Goal: Information Seeking & Learning: Find specific page/section

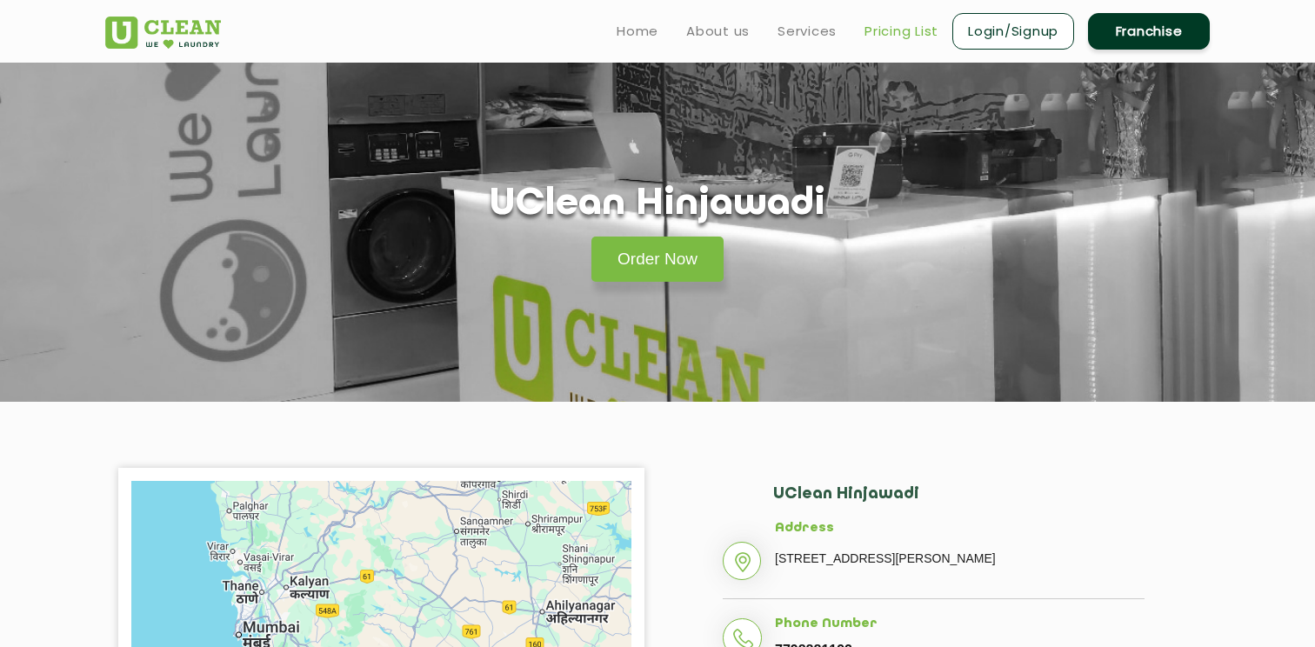
click at [915, 38] on link "Pricing List" at bounding box center [901, 31] width 74 height 21
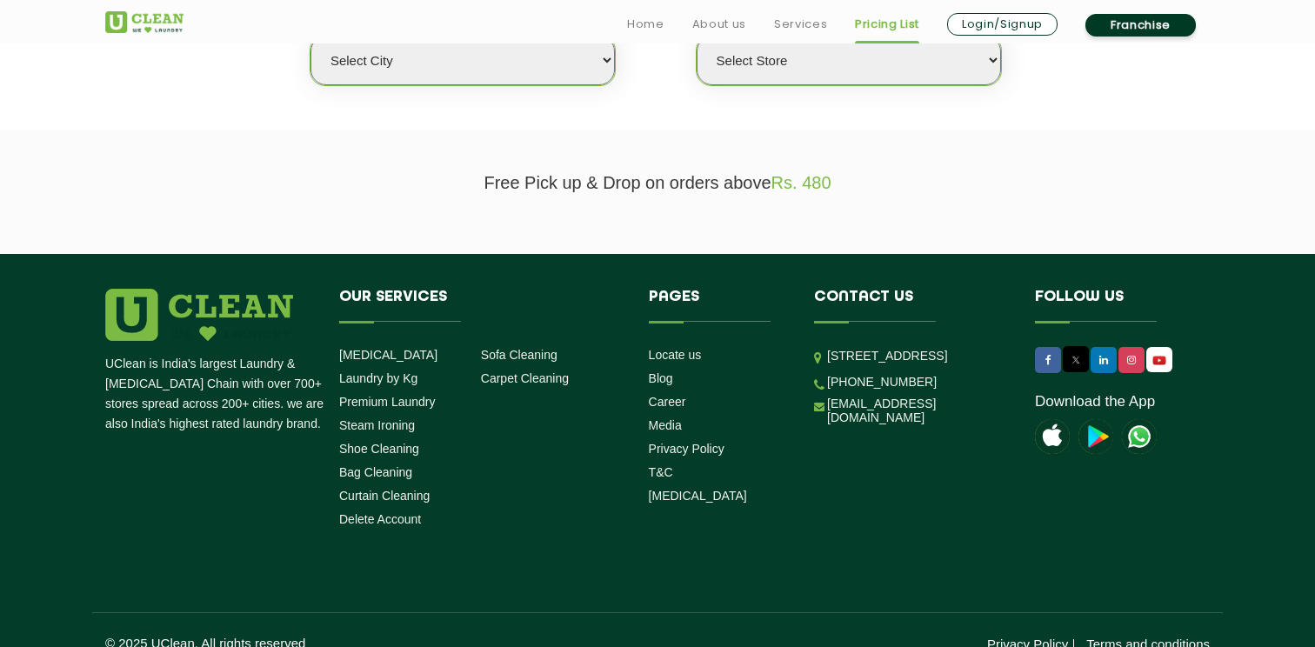
scroll to position [520, 0]
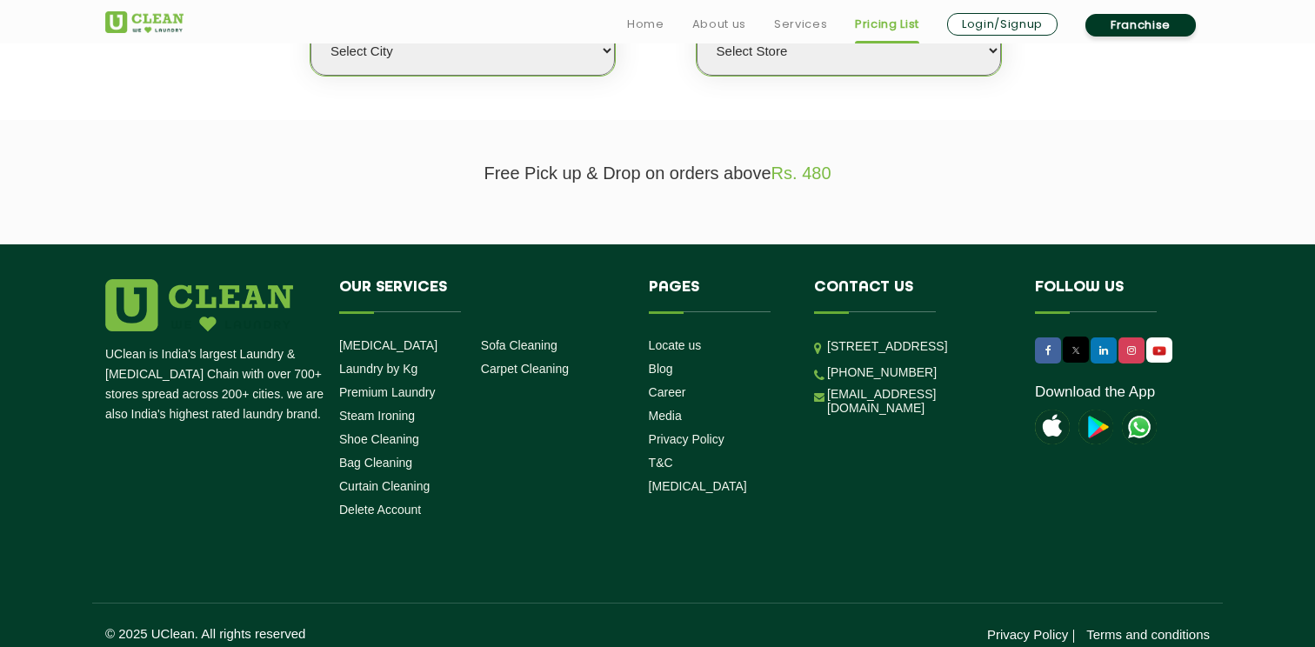
click at [481, 43] on select "Select city [GEOGRAPHIC_DATA] [GEOGRAPHIC_DATA] [GEOGRAPHIC_DATA] [GEOGRAPHIC_D…" at bounding box center [462, 51] width 304 height 50
select select "4"
click at [310, 26] on select "Select city [GEOGRAPHIC_DATA] [GEOGRAPHIC_DATA] [GEOGRAPHIC_DATA] [GEOGRAPHIC_D…" at bounding box center [462, 51] width 304 height 50
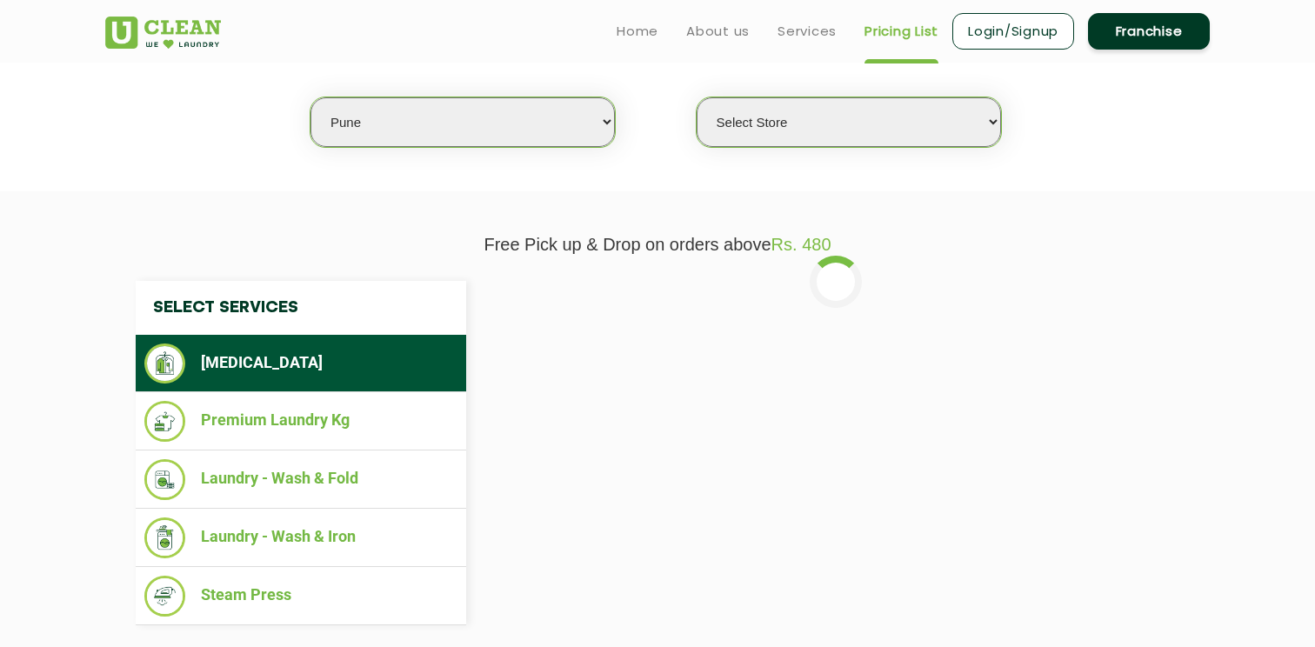
scroll to position [447, 0]
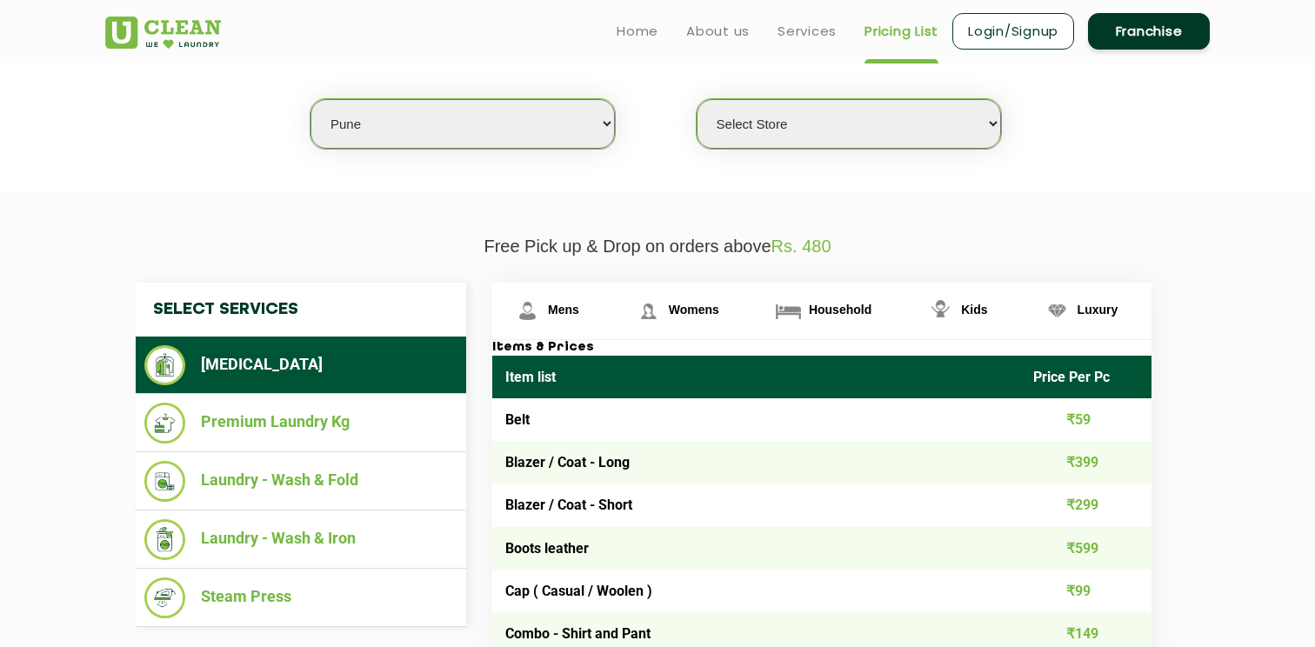
click at [778, 135] on select "Select Store [GEOGRAPHIC_DATA] [GEOGRAPHIC_DATA] [GEOGRAPHIC_DATA] [GEOGRAPHIC_…" at bounding box center [848, 124] width 304 height 50
click at [784, 130] on select "Select Store [GEOGRAPHIC_DATA] [GEOGRAPHIC_DATA] [GEOGRAPHIC_DATA] [GEOGRAPHIC_…" at bounding box center [848, 124] width 304 height 50
select select "333"
click at [696, 99] on select "Select Store [GEOGRAPHIC_DATA] [GEOGRAPHIC_DATA] [GEOGRAPHIC_DATA] [GEOGRAPHIC_…" at bounding box center [848, 124] width 304 height 50
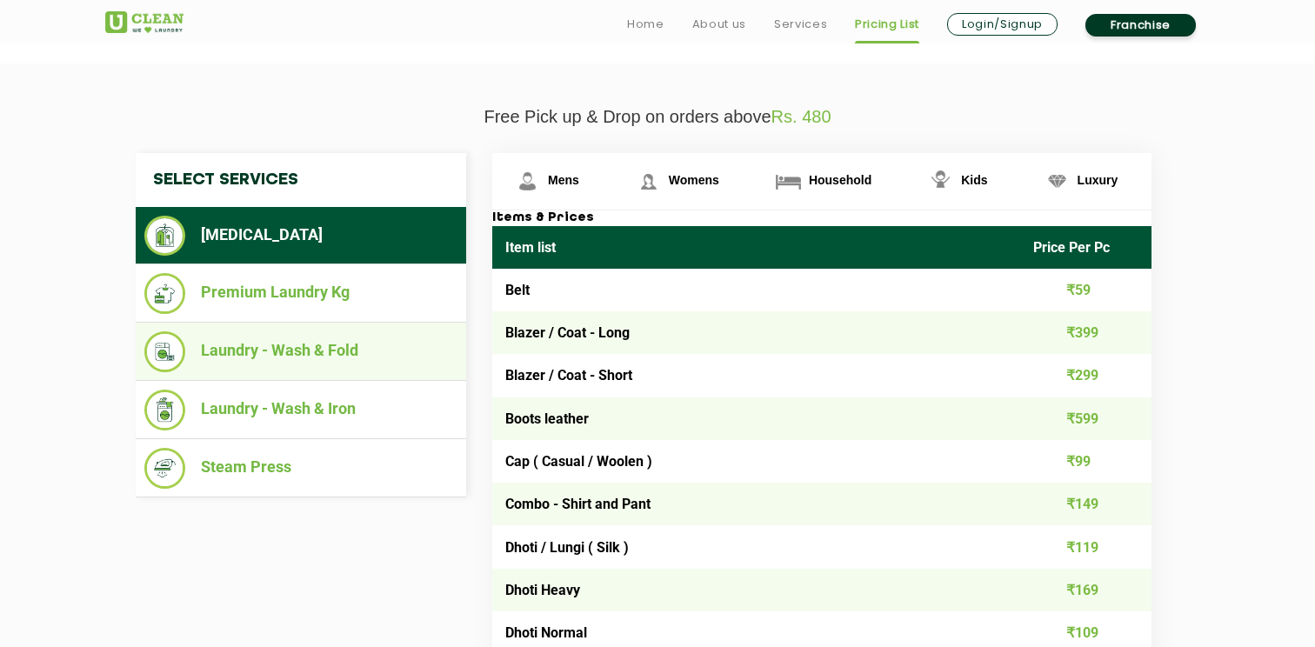
scroll to position [578, 0]
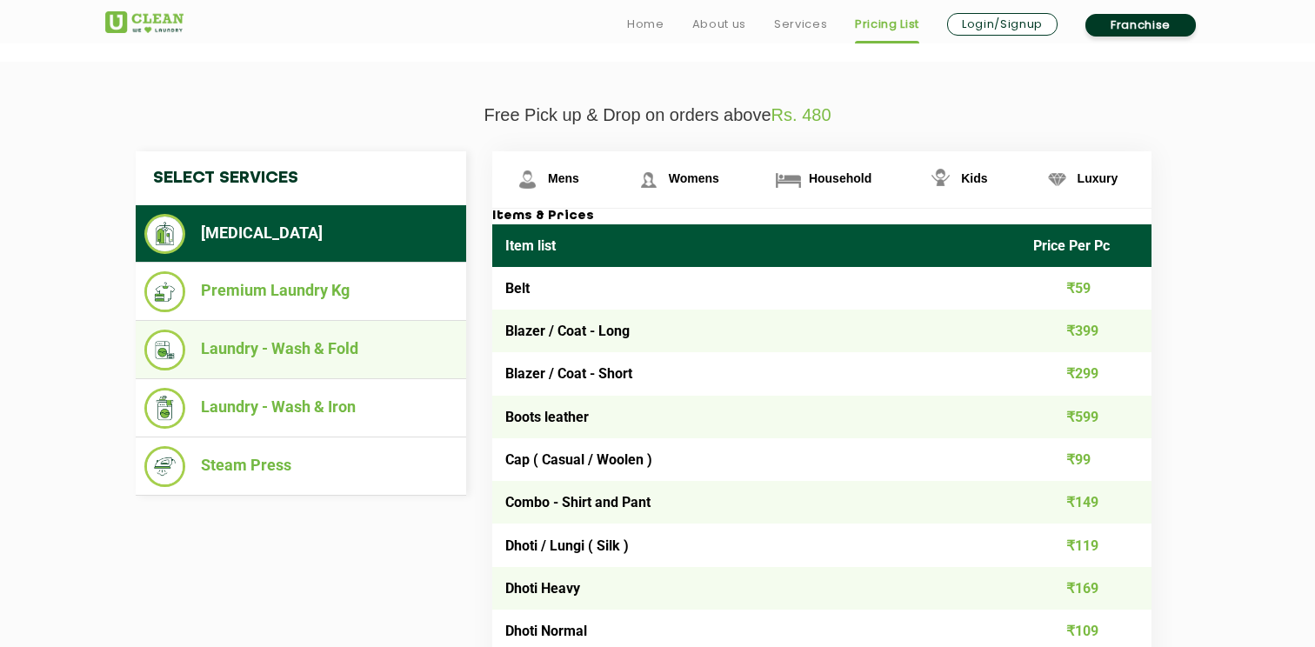
click at [319, 351] on li "Laundry - Wash & Fold" at bounding box center [300, 350] width 313 height 41
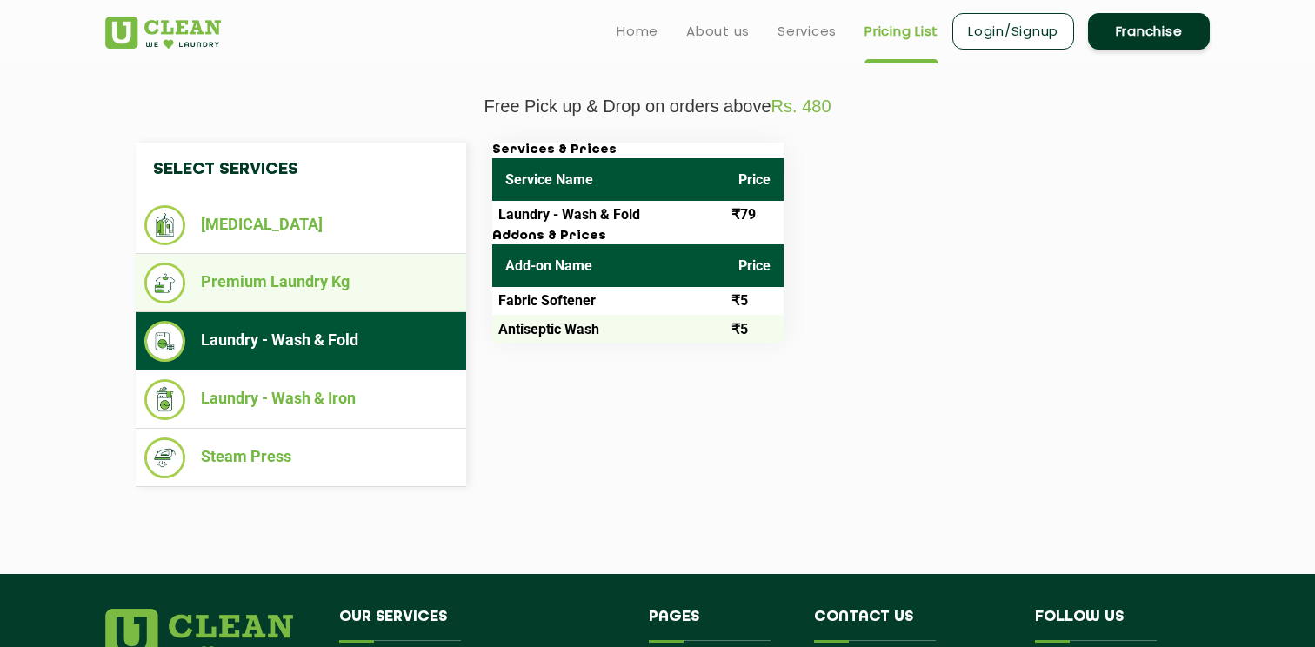
scroll to position [570, 0]
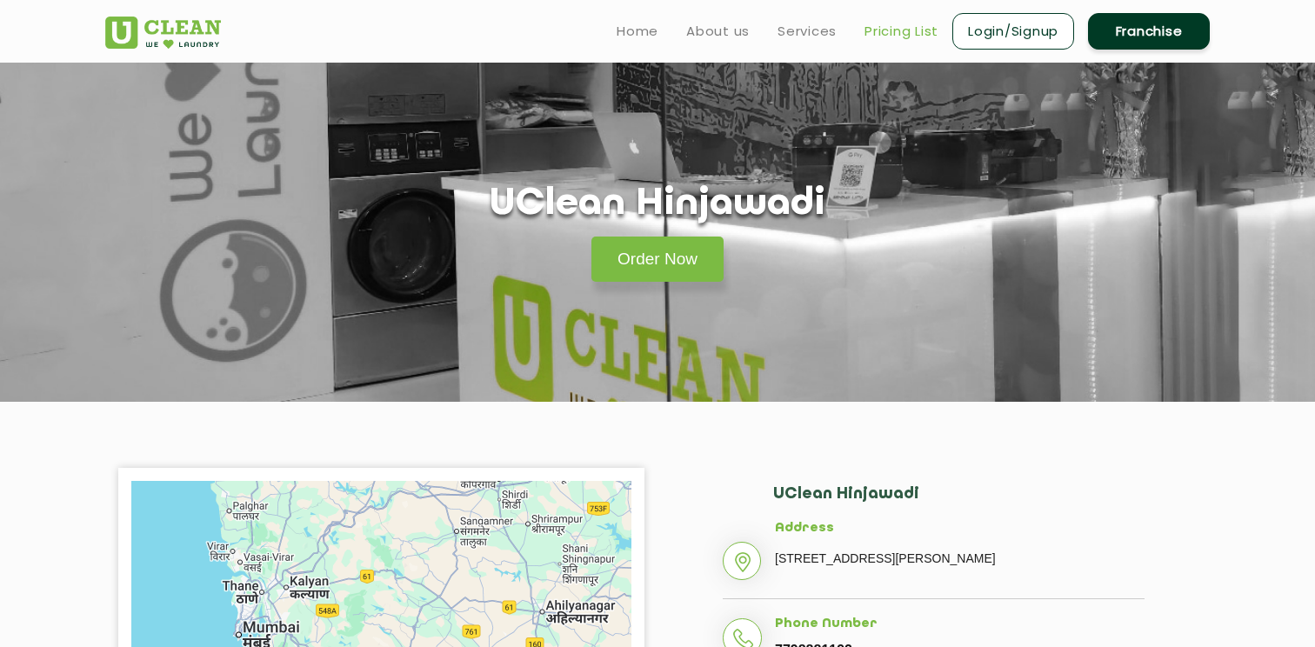
click at [903, 23] on link "Pricing List" at bounding box center [901, 31] width 74 height 21
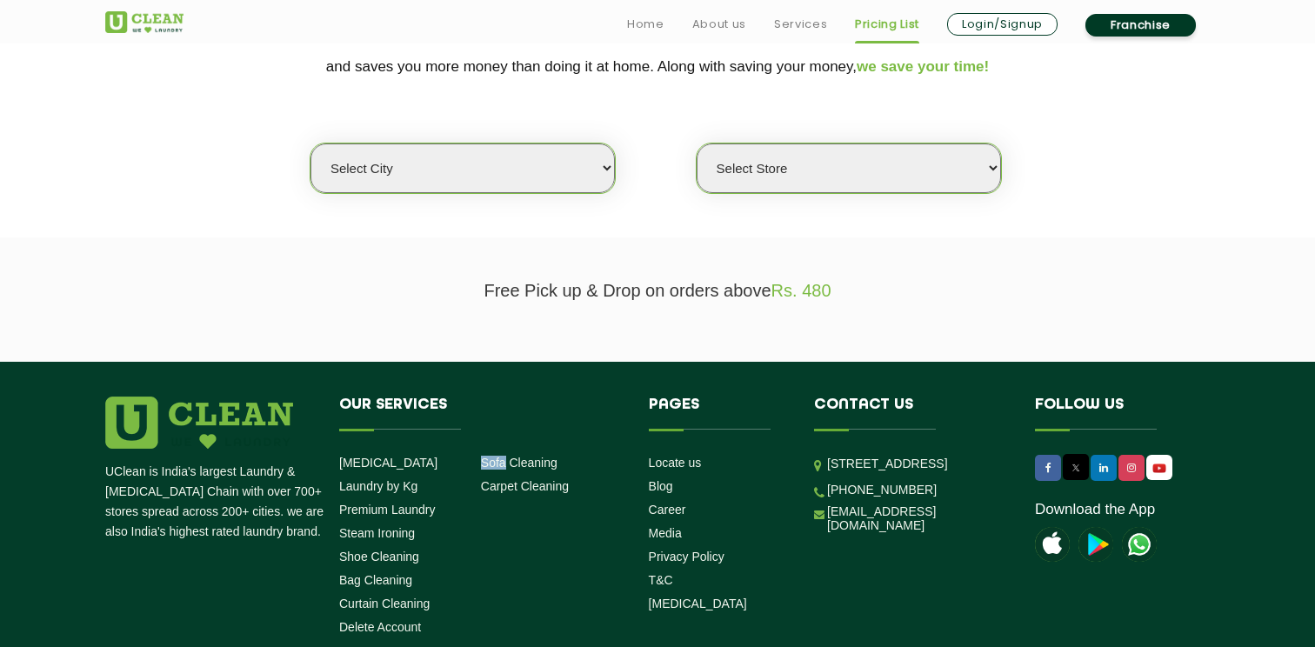
scroll to position [416, 0]
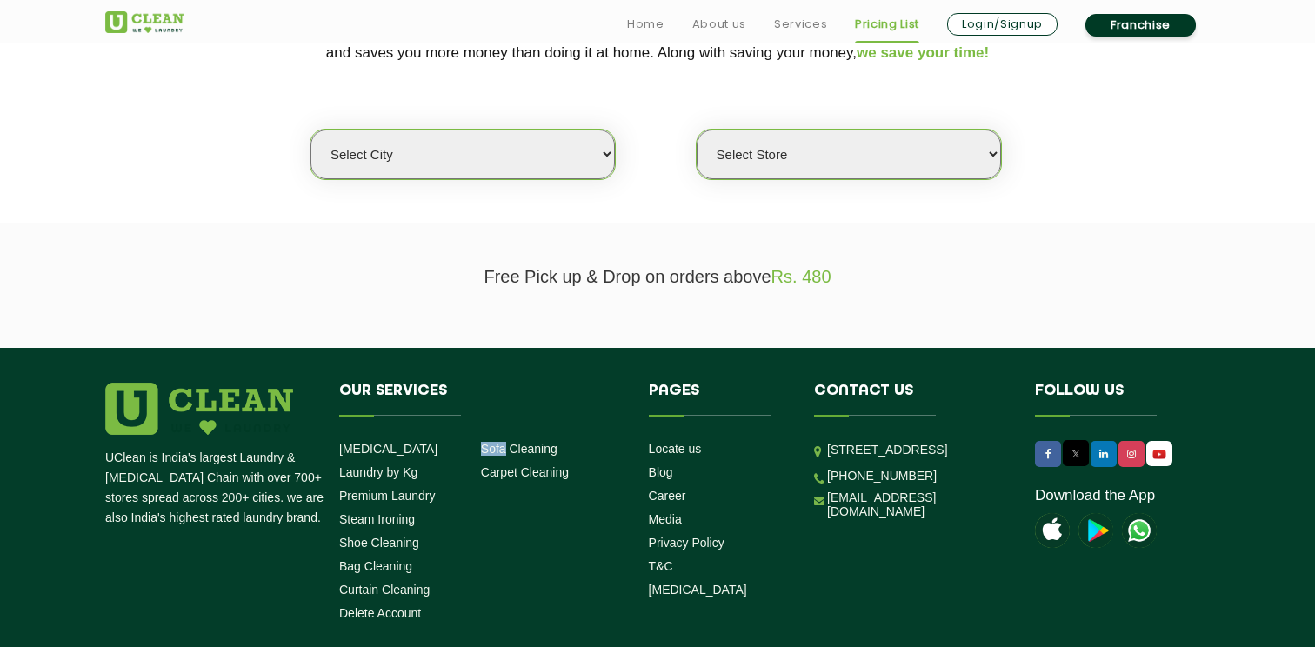
click at [489, 167] on select "Select city [GEOGRAPHIC_DATA] [GEOGRAPHIC_DATA] [GEOGRAPHIC_DATA] [GEOGRAPHIC_D…" at bounding box center [462, 155] width 304 height 50
select select "4"
click at [310, 130] on select "Select city [GEOGRAPHIC_DATA] [GEOGRAPHIC_DATA] [GEOGRAPHIC_DATA] [GEOGRAPHIC_D…" at bounding box center [462, 155] width 304 height 50
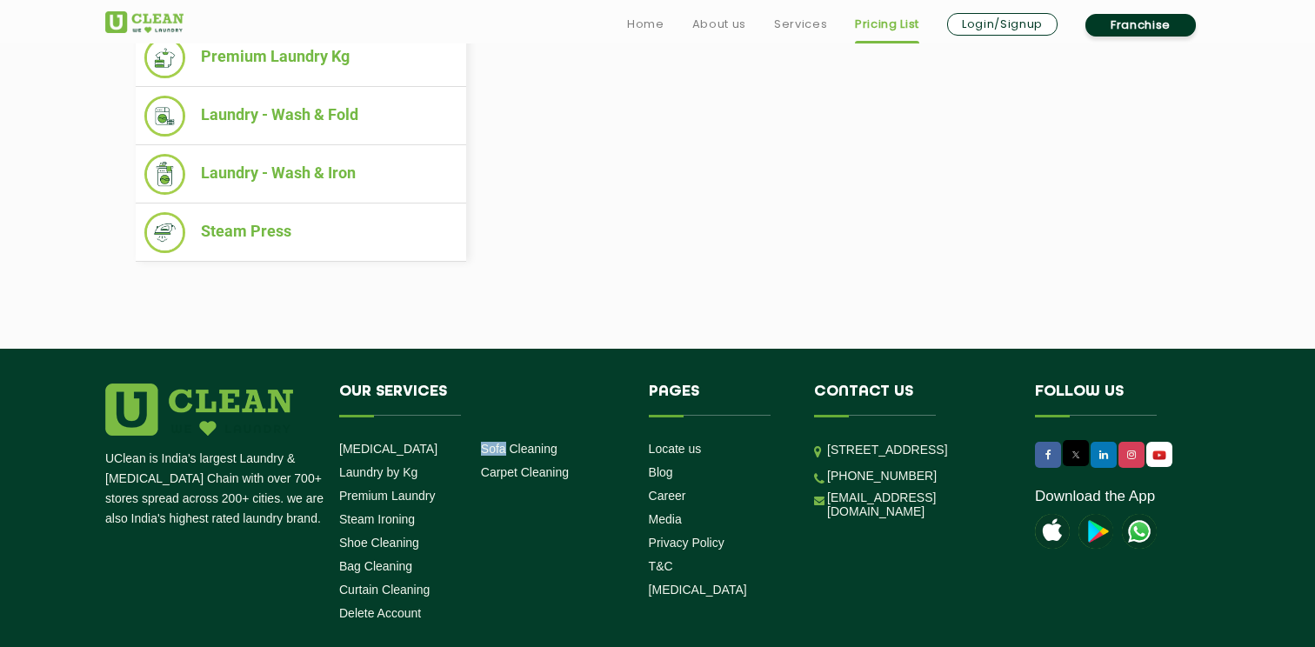
select select "0"
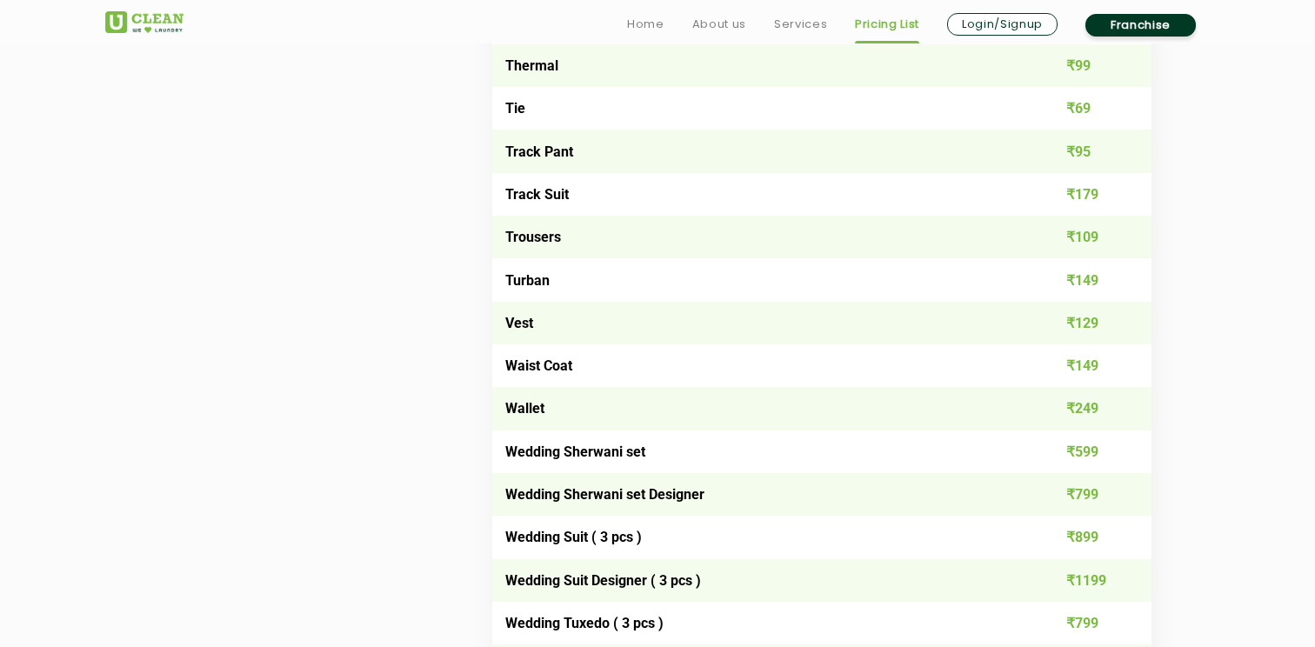
scroll to position [3756, 0]
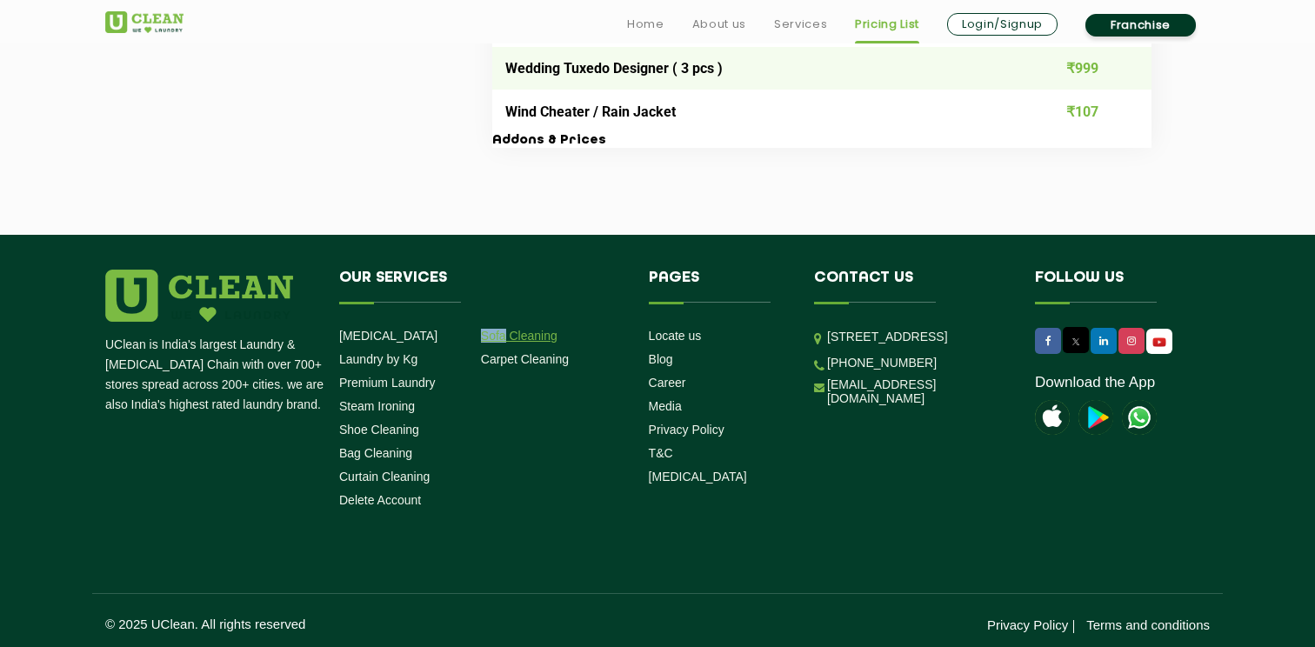
click at [534, 333] on link "Sofa Cleaning" at bounding box center [519, 336] width 77 height 14
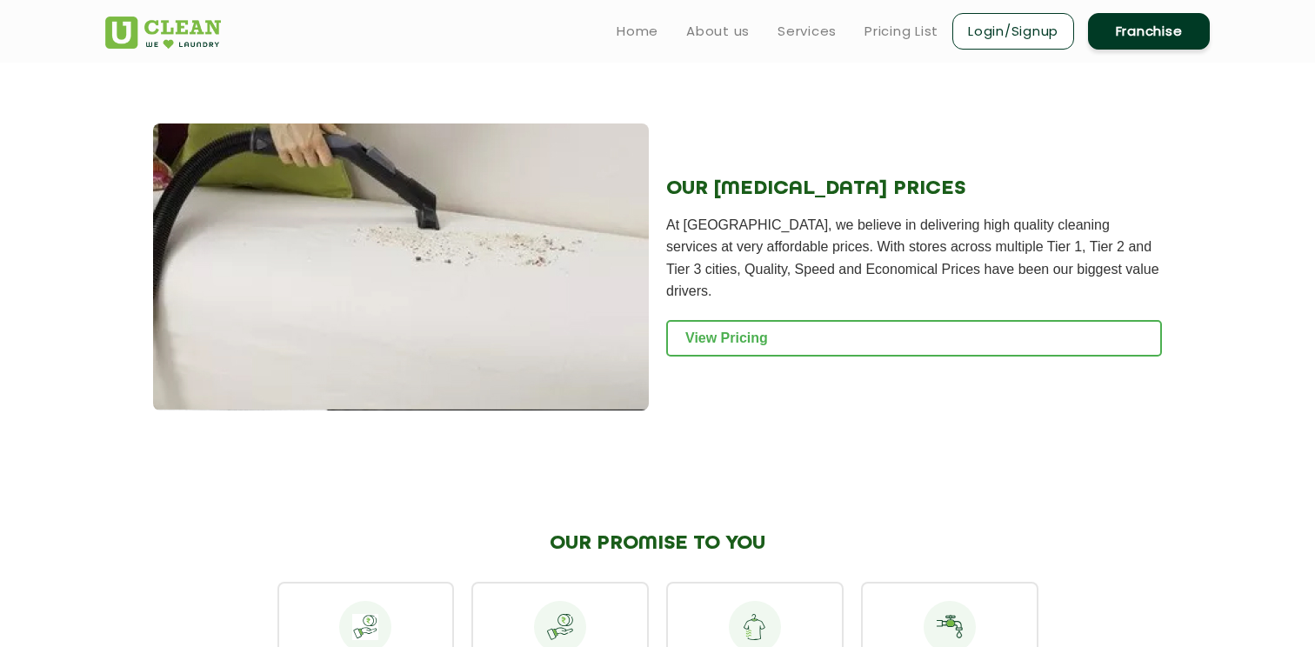
scroll to position [1726, 0]
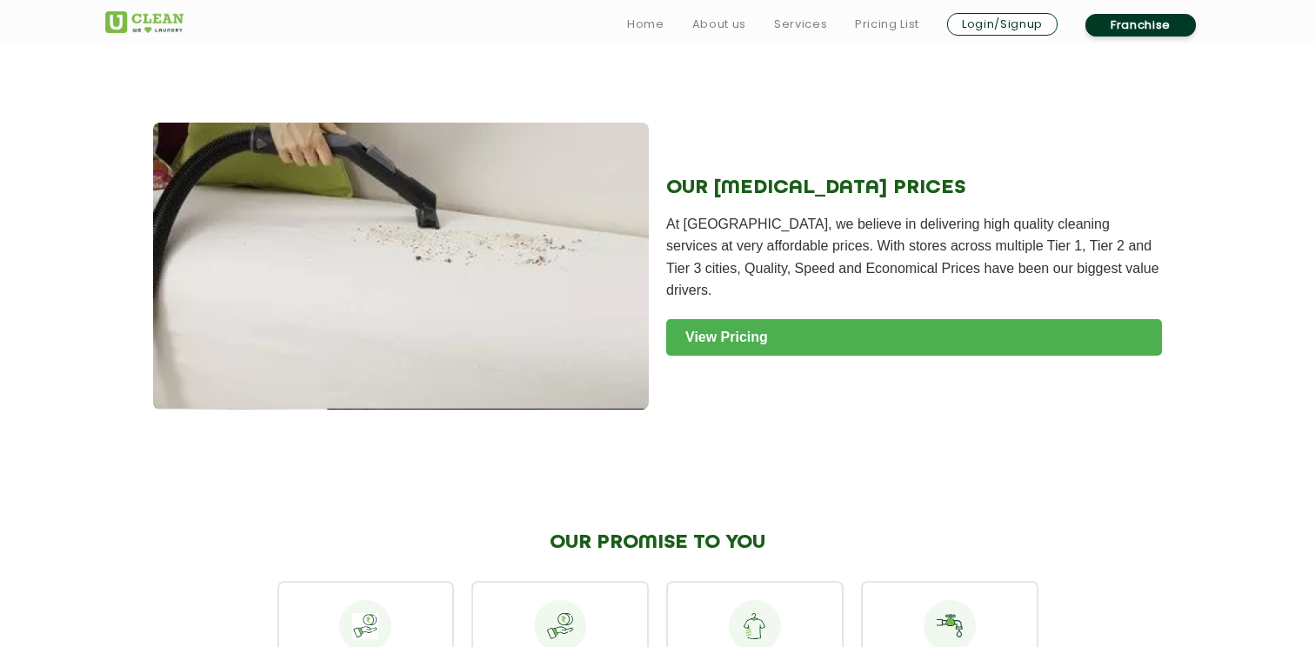
click at [751, 340] on link "View Pricing" at bounding box center [914, 337] width 496 height 37
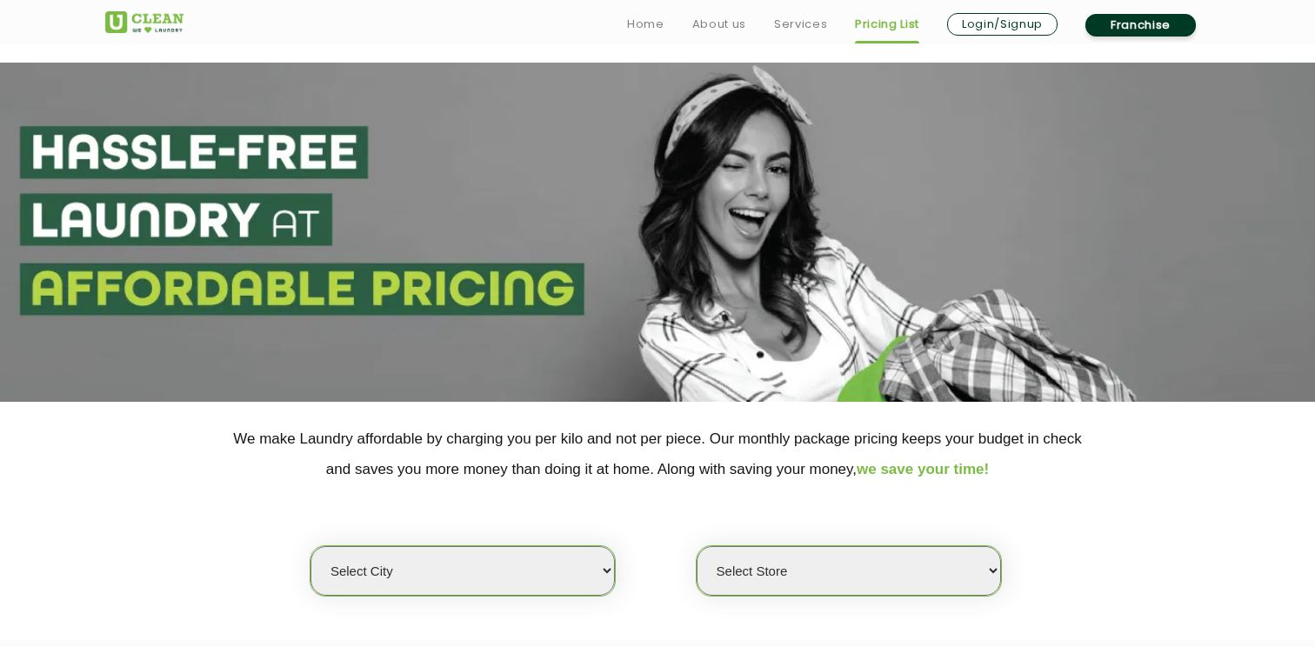
scroll to position [338, 0]
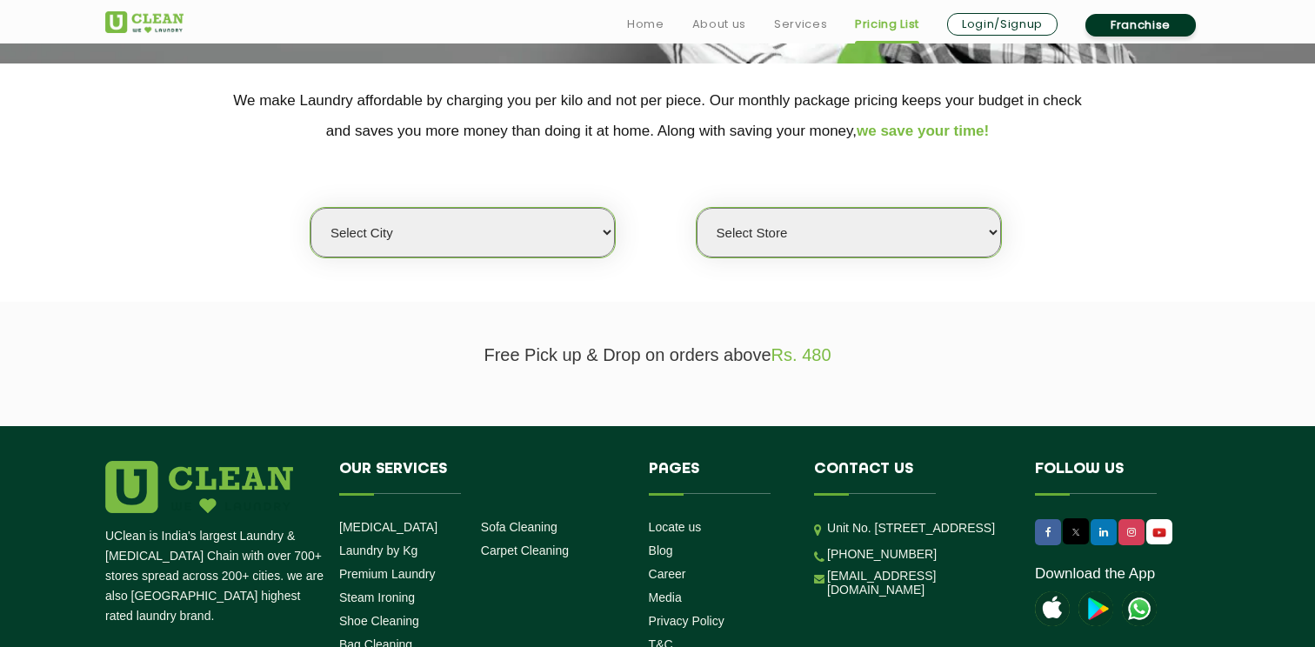
click at [459, 243] on select "Select city [GEOGRAPHIC_DATA] [GEOGRAPHIC_DATA] [GEOGRAPHIC_DATA] [GEOGRAPHIC_D…" at bounding box center [462, 233] width 304 height 50
select select "4"
click at [310, 208] on select "Select city [GEOGRAPHIC_DATA] [GEOGRAPHIC_DATA] [GEOGRAPHIC_DATA] [GEOGRAPHIC_D…" at bounding box center [462, 233] width 304 height 50
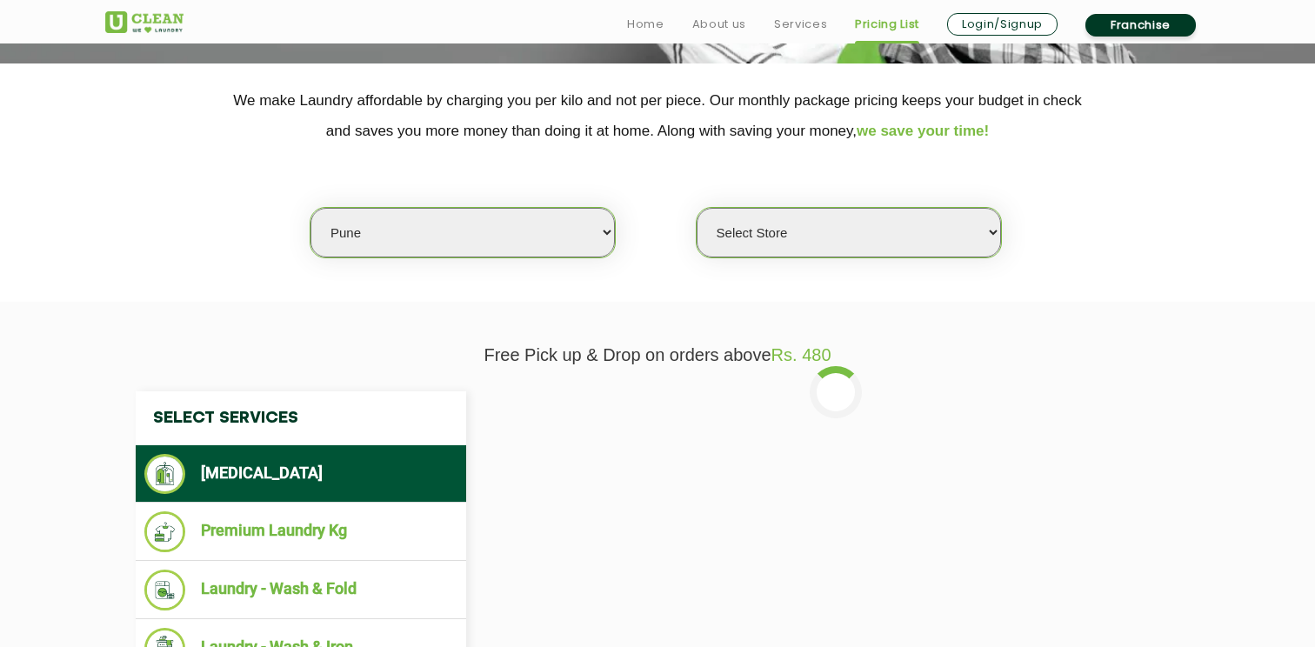
click at [847, 229] on select "Select Store [GEOGRAPHIC_DATA] [GEOGRAPHIC_DATA] [GEOGRAPHIC_DATA] [GEOGRAPHIC_…" at bounding box center [848, 233] width 304 height 50
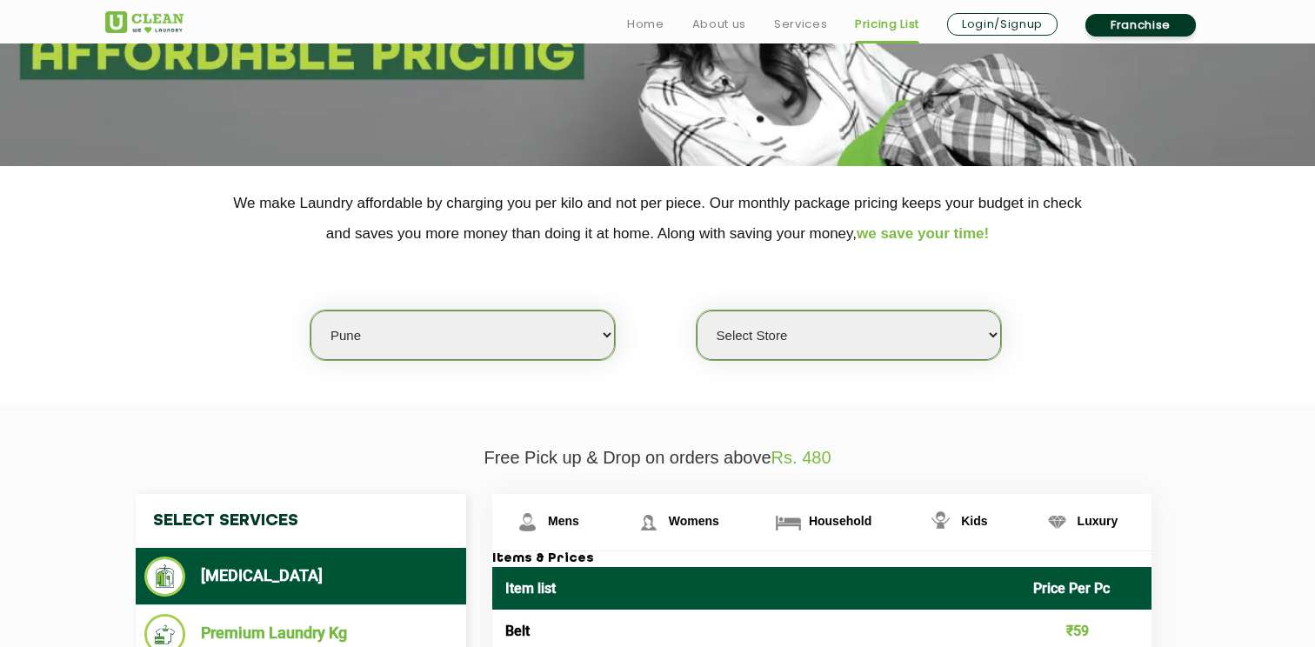
scroll to position [239, 0]
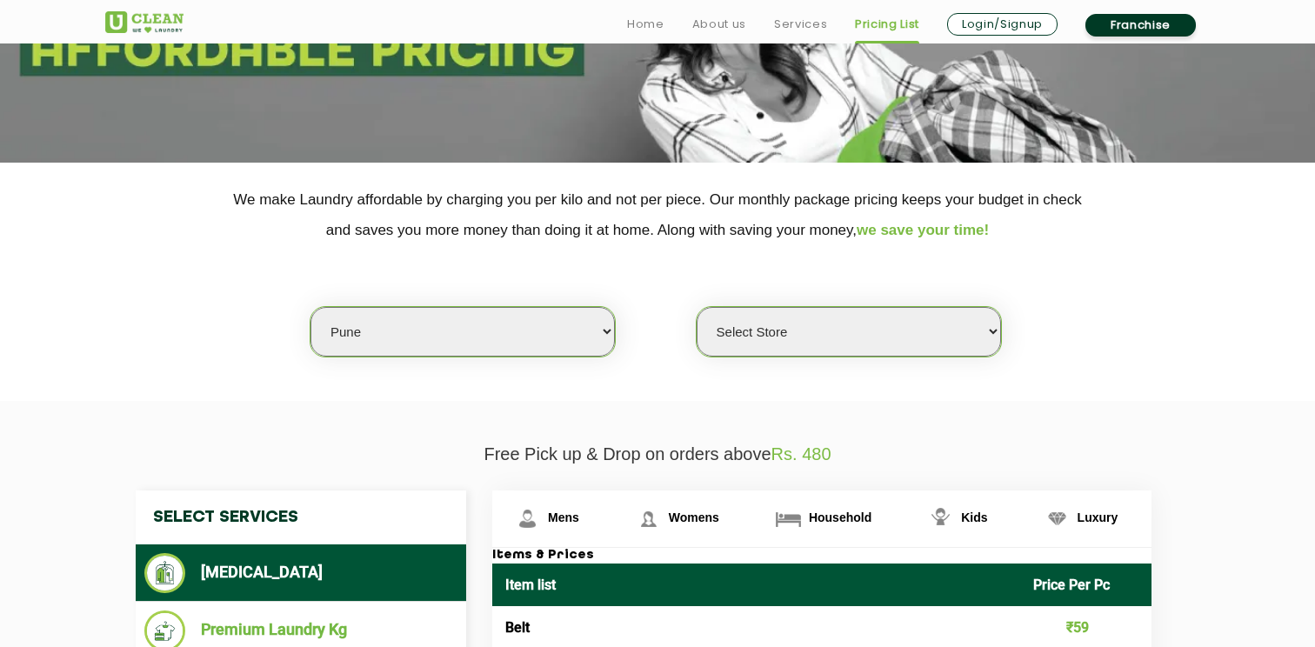
click at [827, 315] on select "Select Store [GEOGRAPHIC_DATA] [GEOGRAPHIC_DATA] [GEOGRAPHIC_DATA] [GEOGRAPHIC_…" at bounding box center [848, 332] width 304 height 50
click at [696, 307] on select "Select Store [GEOGRAPHIC_DATA] [GEOGRAPHIC_DATA] [GEOGRAPHIC_DATA] [GEOGRAPHIC_…" at bounding box center [848, 332] width 304 height 50
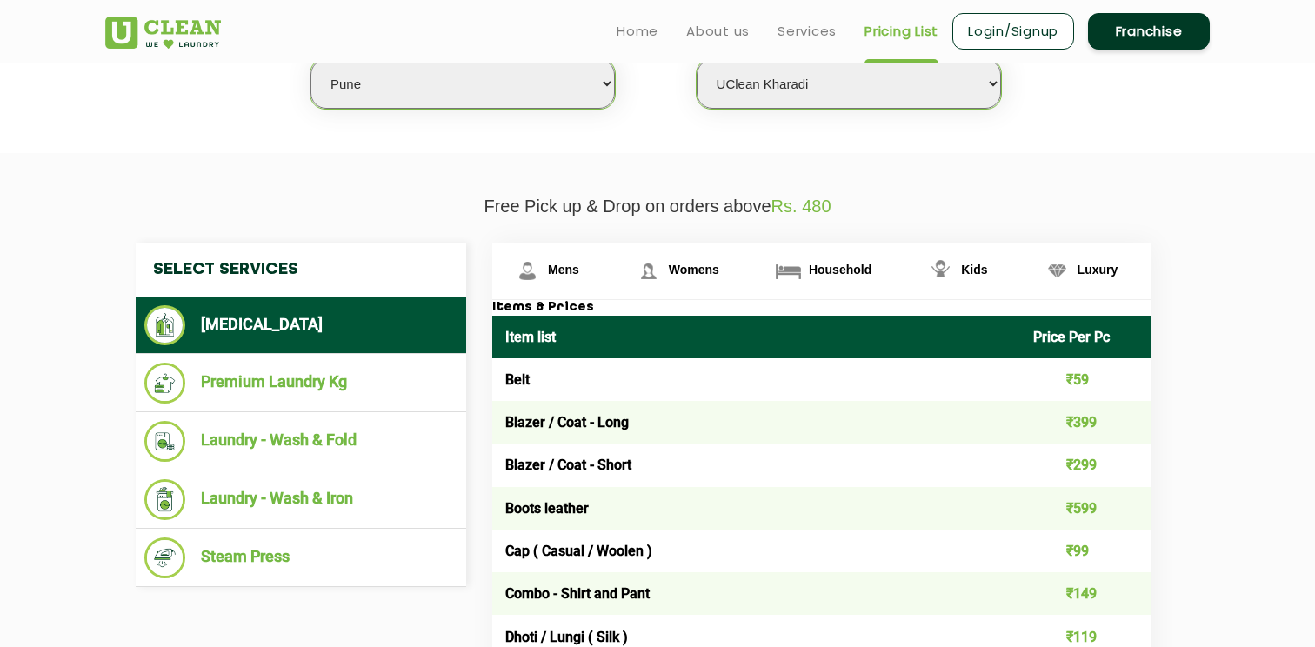
scroll to position [306, 0]
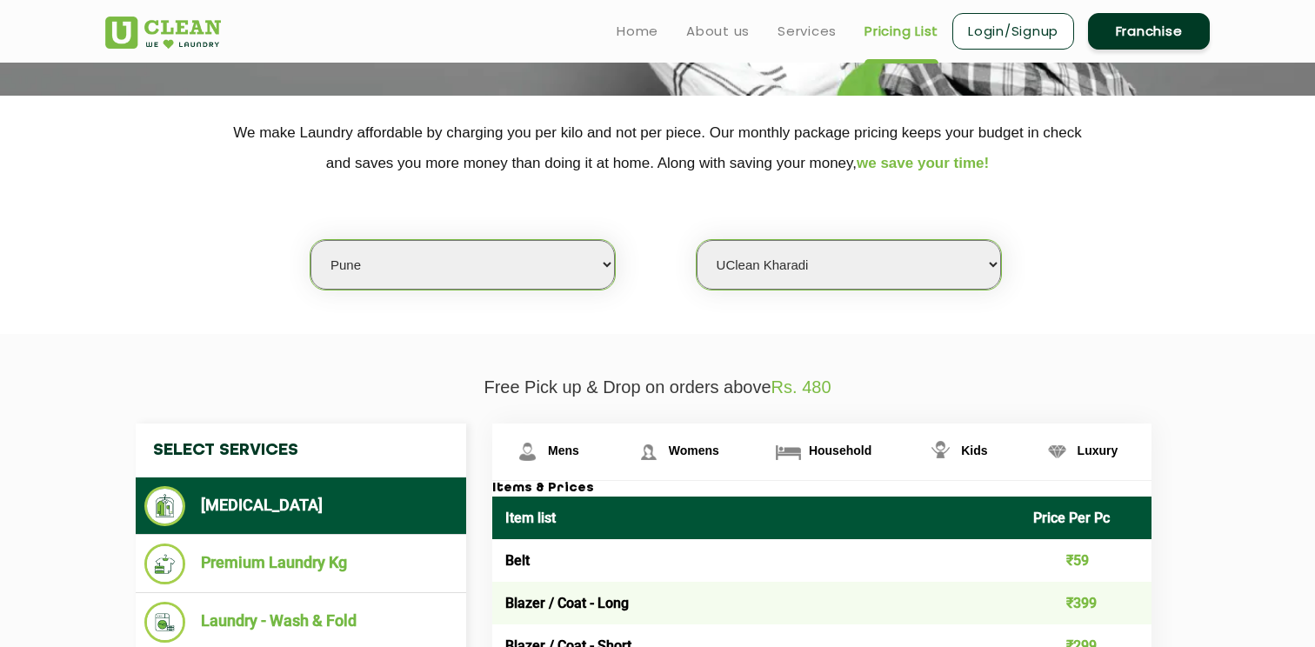
click at [834, 257] on select "Select Store [GEOGRAPHIC_DATA] [GEOGRAPHIC_DATA] [GEOGRAPHIC_DATA] [GEOGRAPHIC_…" at bounding box center [848, 265] width 304 height 50
select select "155"
click at [696, 240] on select "Select Store [GEOGRAPHIC_DATA] [GEOGRAPHIC_DATA] [GEOGRAPHIC_DATA] [GEOGRAPHIC_…" at bounding box center [848, 265] width 304 height 50
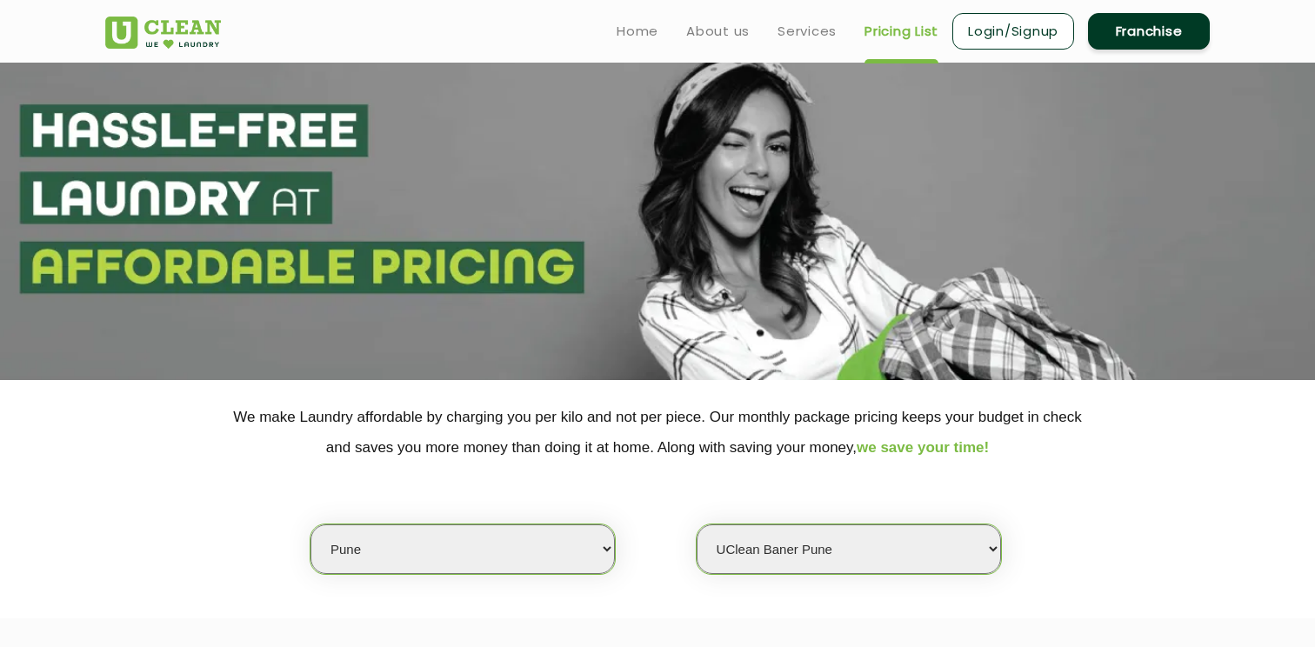
scroll to position [0, 0]
